Goal: Navigation & Orientation: Find specific page/section

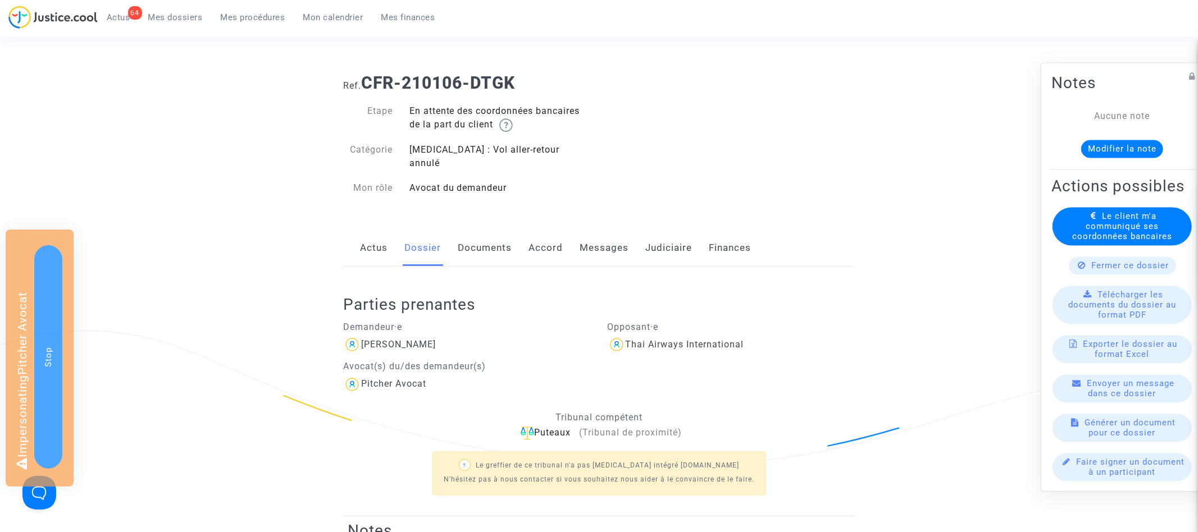
click at [600, 230] on link "Messages" at bounding box center [604, 248] width 49 height 37
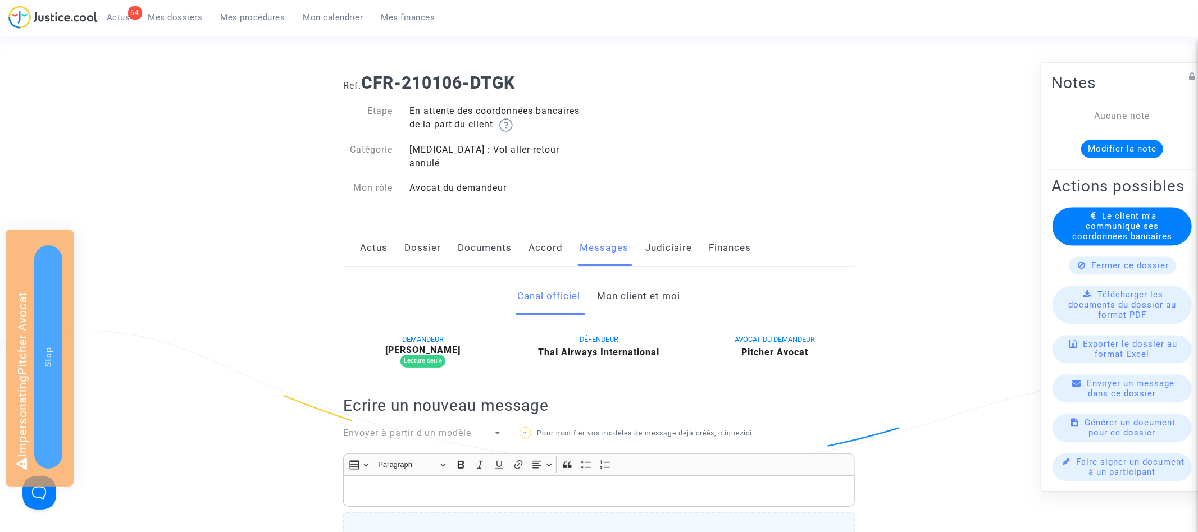
click at [620, 278] on link "Mon client et moi" at bounding box center [639, 296] width 83 height 37
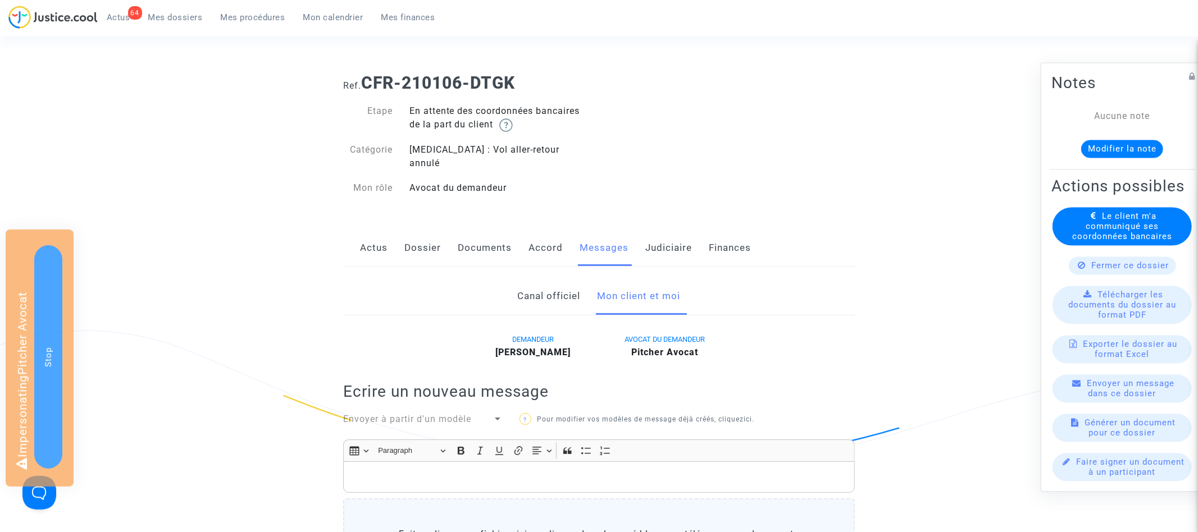
click at [425, 230] on link "Dossier" at bounding box center [422, 248] width 37 height 37
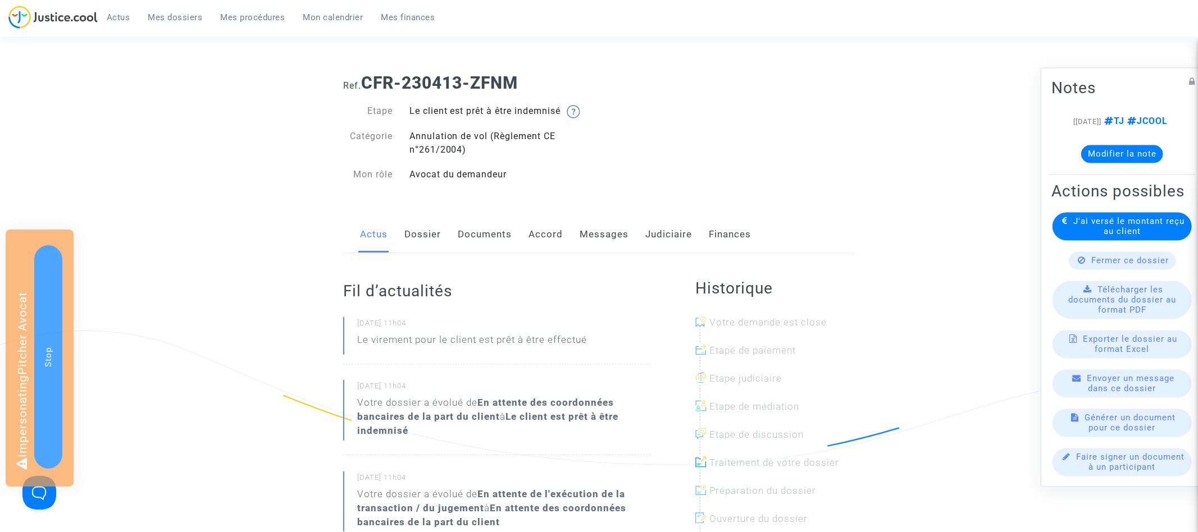
click at [482, 232] on link "Documents" at bounding box center [485, 234] width 54 height 37
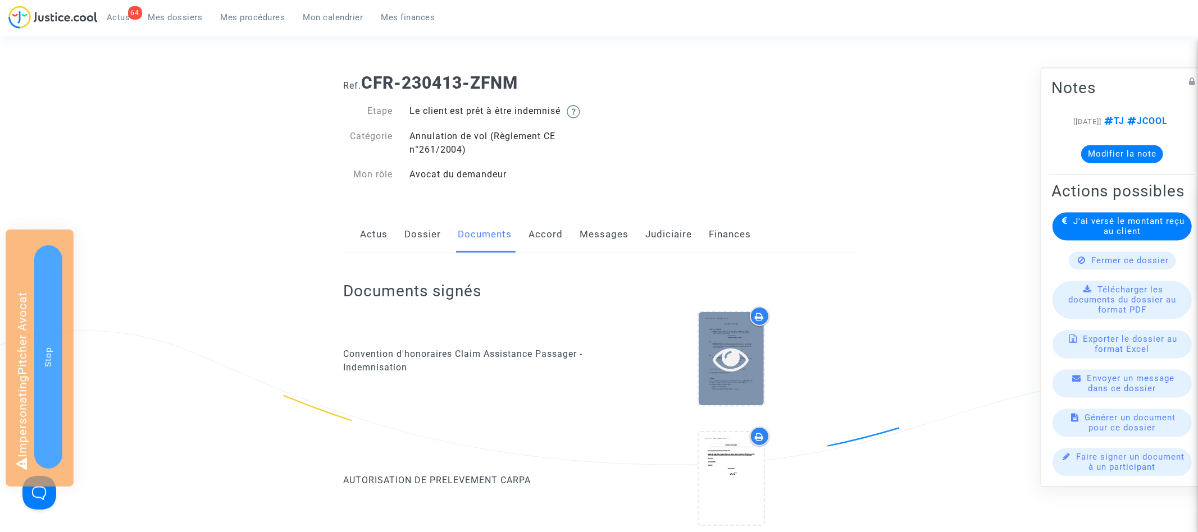
click at [734, 350] on icon at bounding box center [731, 359] width 37 height 36
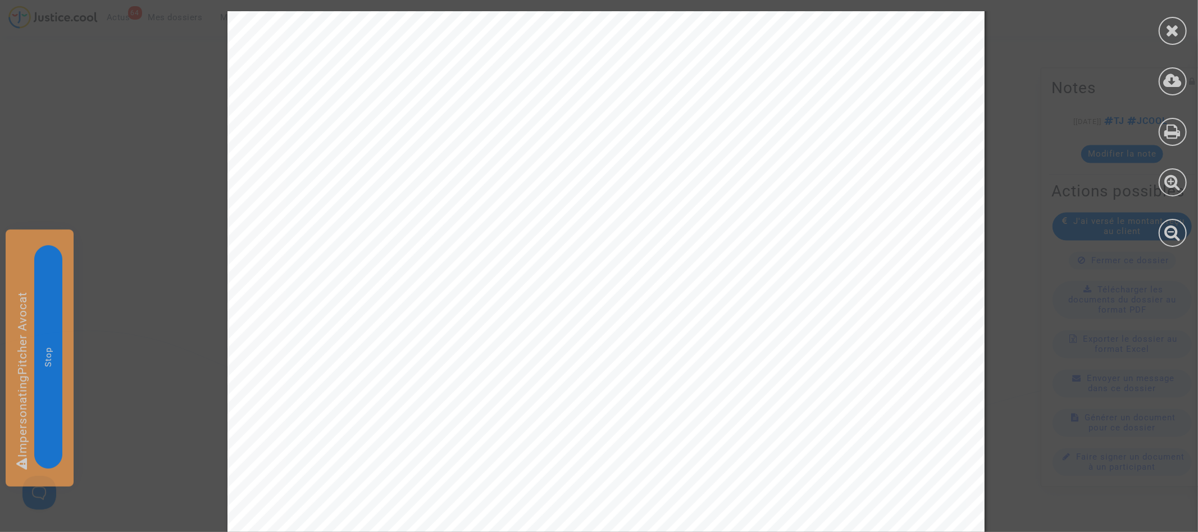
scroll to position [1528, 0]
click at [1181, 233] on icon at bounding box center [1173, 232] width 16 height 17
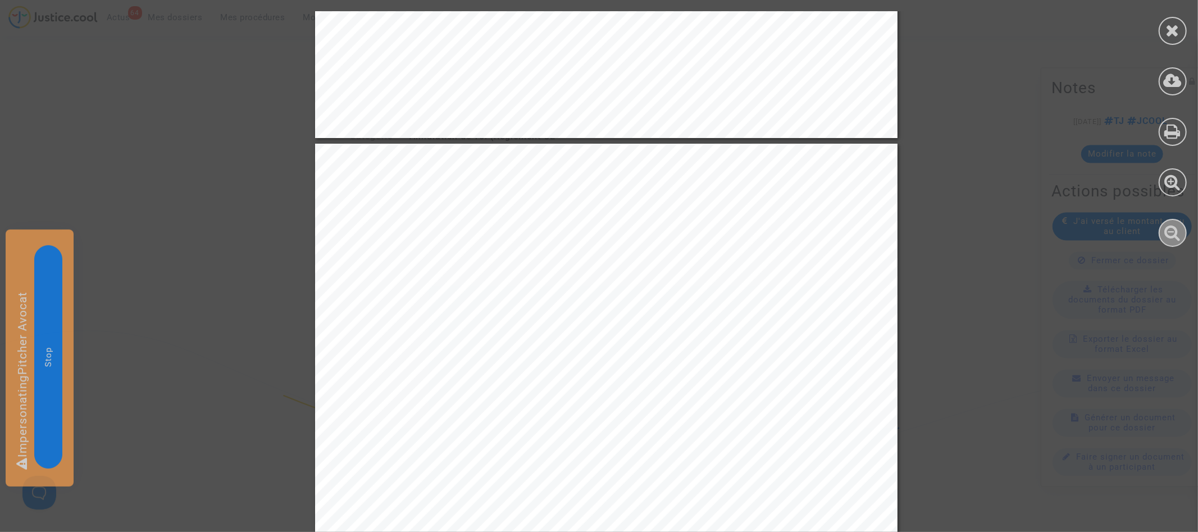
click at [1181, 233] on icon at bounding box center [1173, 232] width 16 height 17
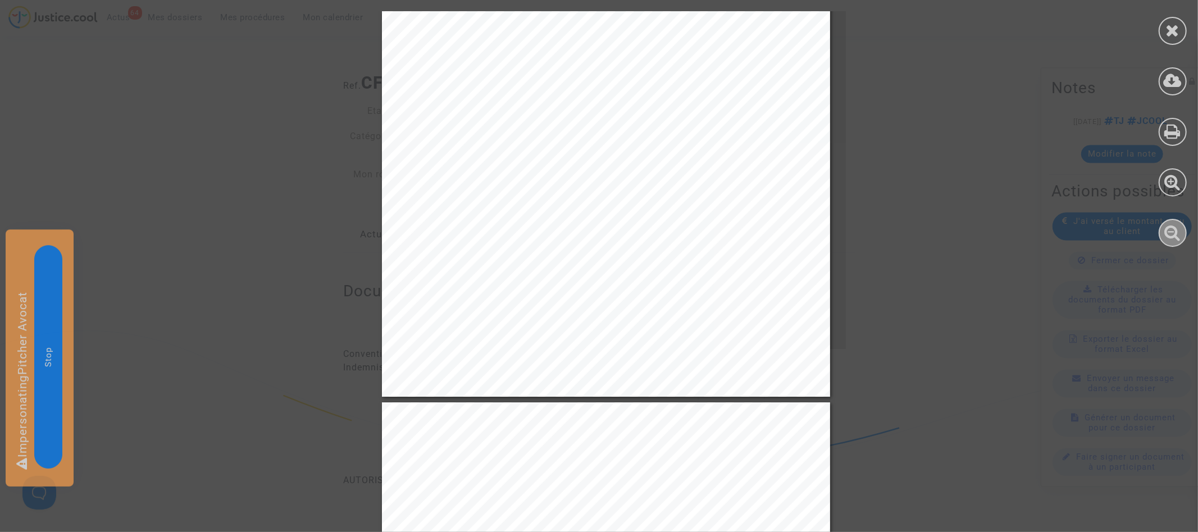
click at [1181, 233] on icon at bounding box center [1173, 232] width 16 height 17
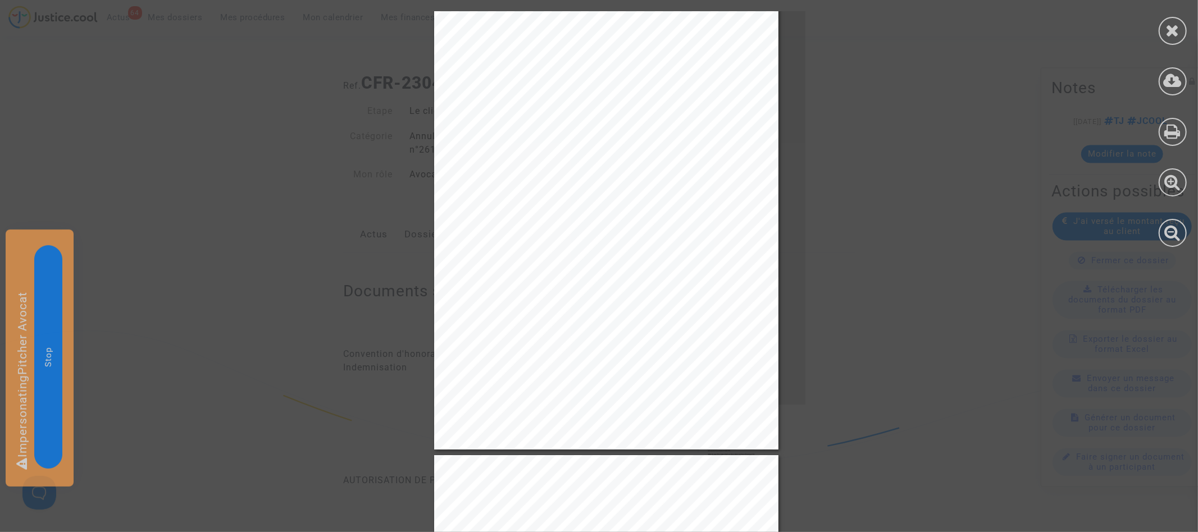
scroll to position [489, 0]
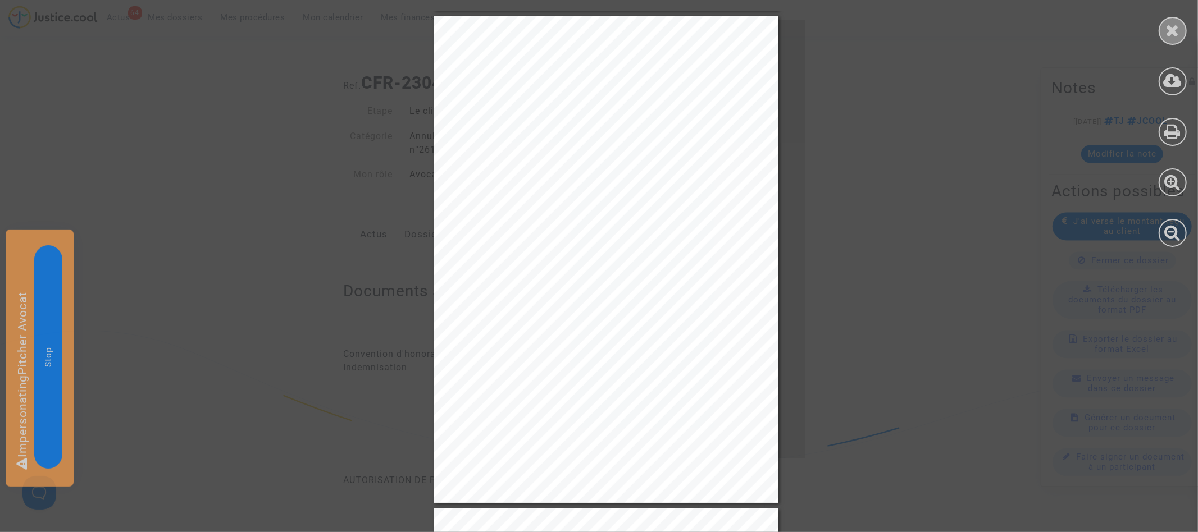
click at [1174, 22] on icon at bounding box center [1173, 30] width 14 height 17
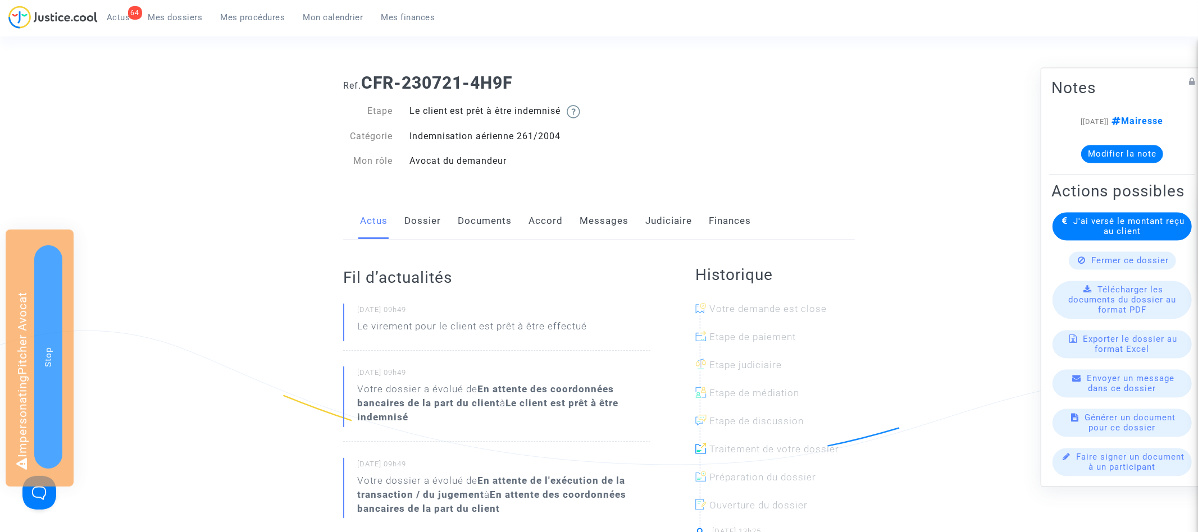
click at [425, 226] on link "Dossier" at bounding box center [422, 221] width 37 height 37
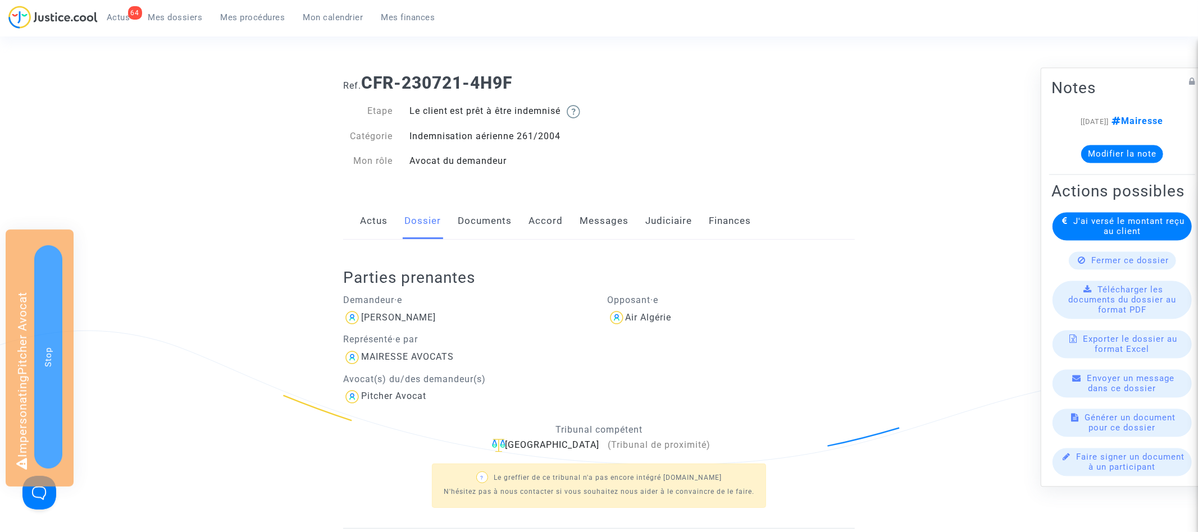
click at [605, 217] on link "Messages" at bounding box center [604, 221] width 49 height 37
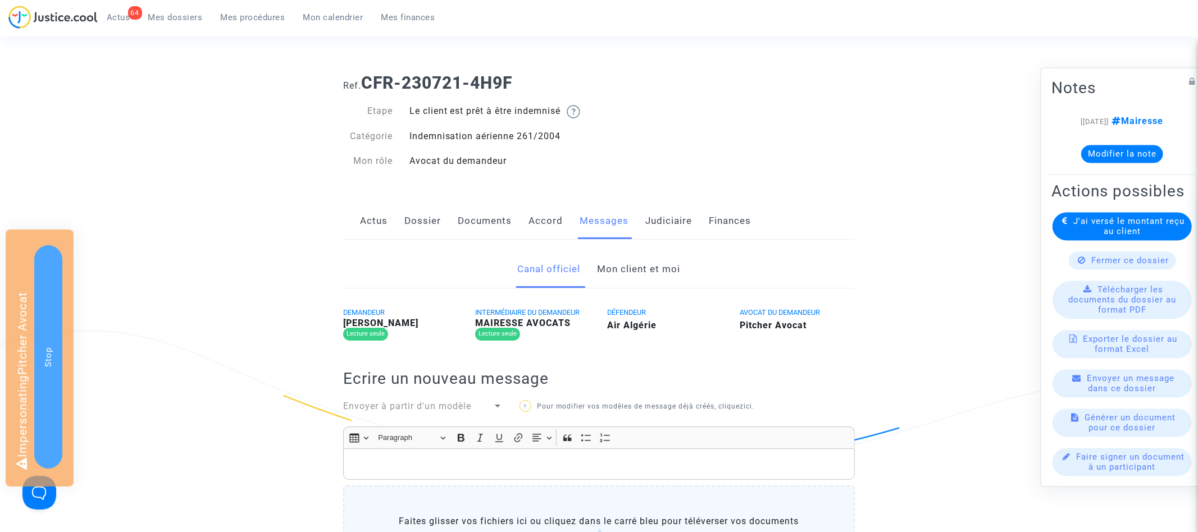
click at [676, 249] on div "Canal officiel Mon client et moi DEMANDEUR Mohamed ALI GACEM Lecture seule INTE…" at bounding box center [599, 501] width 512 height 522
click at [656, 259] on link "Mon client et moi" at bounding box center [639, 269] width 83 height 37
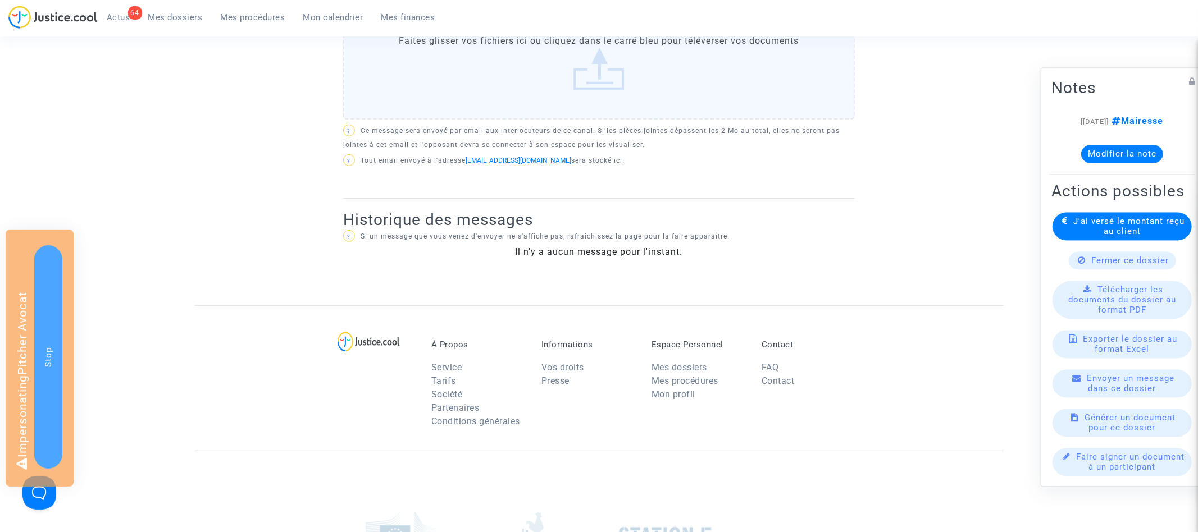
scroll to position [470, 0]
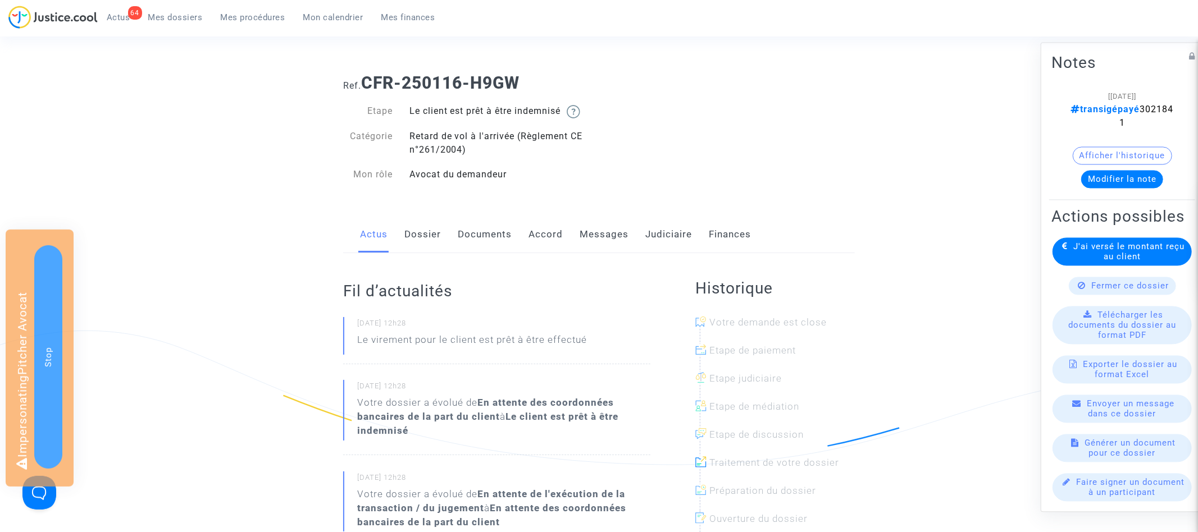
click at [1136, 155] on button "Afficher l'historique" at bounding box center [1122, 156] width 99 height 18
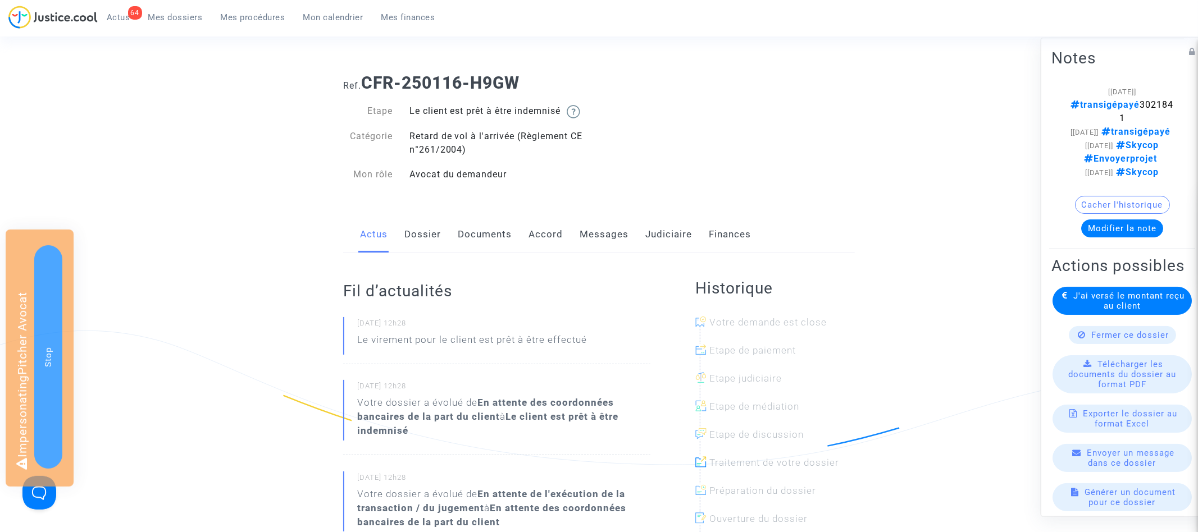
click at [1123, 214] on button "Cacher l'historique" at bounding box center [1122, 205] width 95 height 18
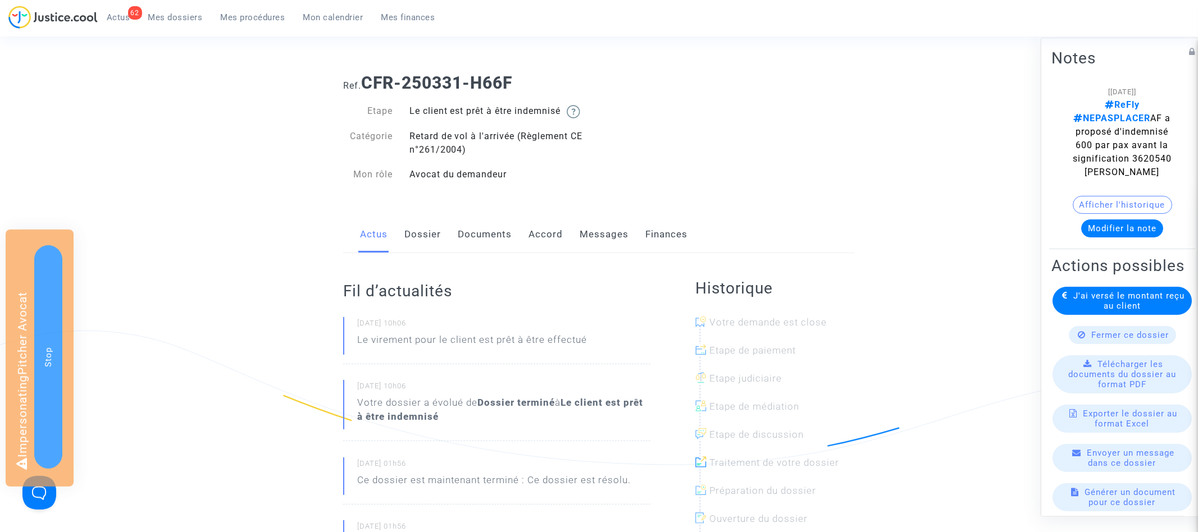
click at [1148, 160] on span "ReFly NEPASPLACER AF a proposé d'indemnisé 600 par pax avant la signification 3…" at bounding box center [1122, 138] width 99 height 78
